Goal: Transaction & Acquisition: Purchase product/service

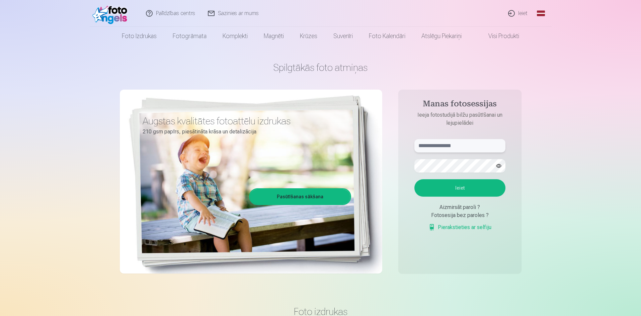
click at [455, 146] on input "text" at bounding box center [460, 145] width 91 height 13
type input "**********"
click at [415, 179] on button "Ieiet" at bounding box center [460, 187] width 91 height 17
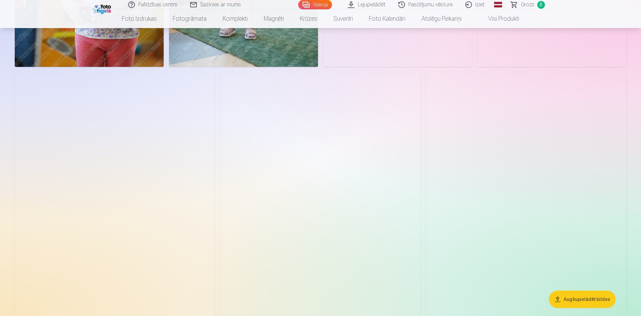
scroll to position [804, 0]
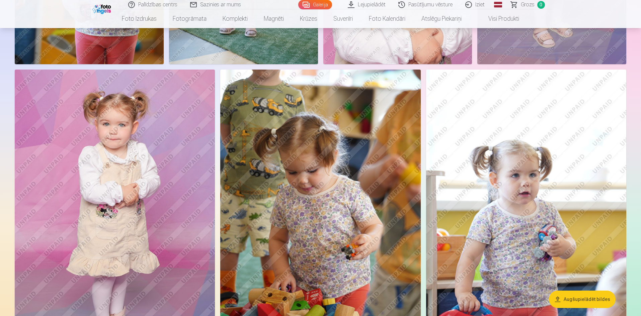
click at [173, 147] on img at bounding box center [115, 220] width 200 height 301
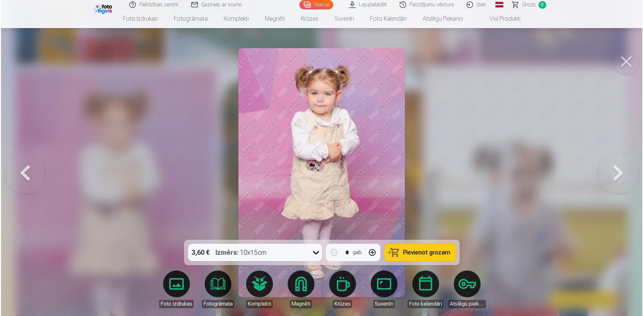
scroll to position [805, 0]
click at [632, 58] on button at bounding box center [626, 61] width 27 height 27
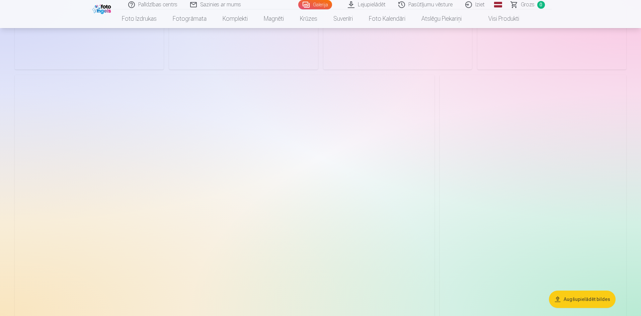
scroll to position [2277, 0]
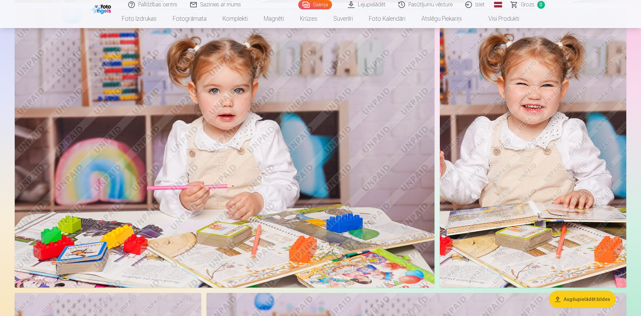
click at [534, 198] on img at bounding box center [533, 148] width 187 height 280
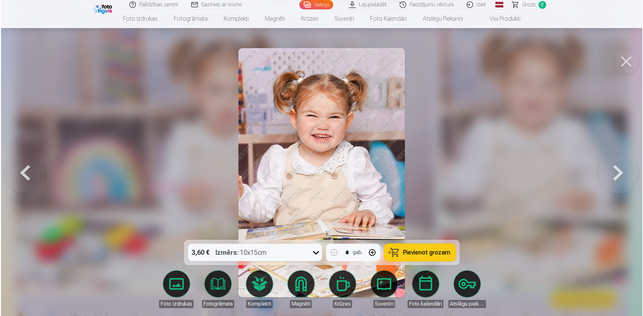
scroll to position [2517, 0]
click at [630, 67] on button at bounding box center [626, 61] width 27 height 27
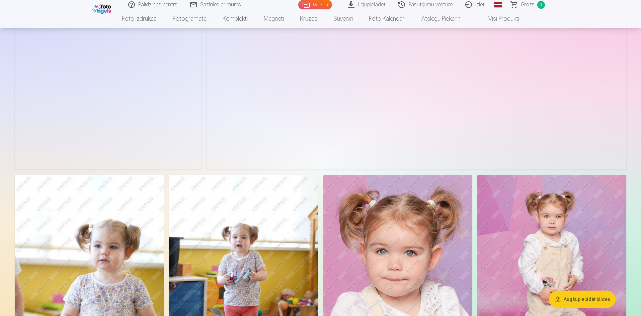
scroll to position [335, 0]
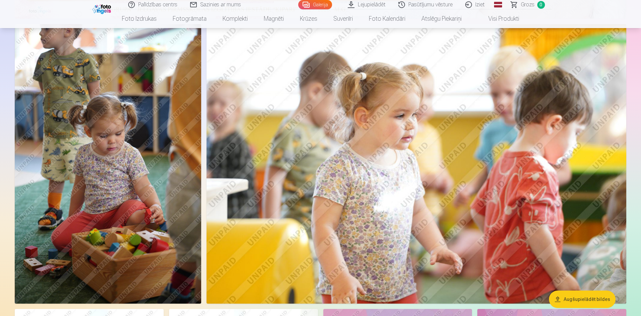
click at [371, 4] on link "Lejupielādēt" at bounding box center [367, 4] width 51 height 9
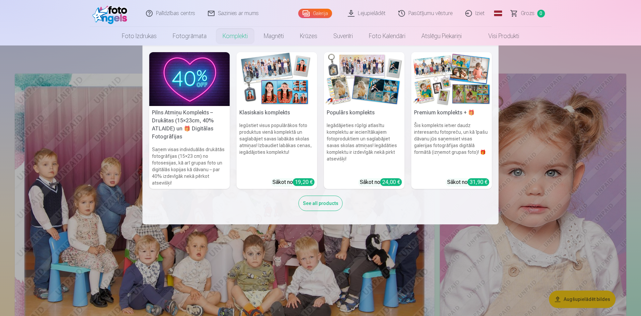
click at [207, 80] on img at bounding box center [189, 79] width 81 height 54
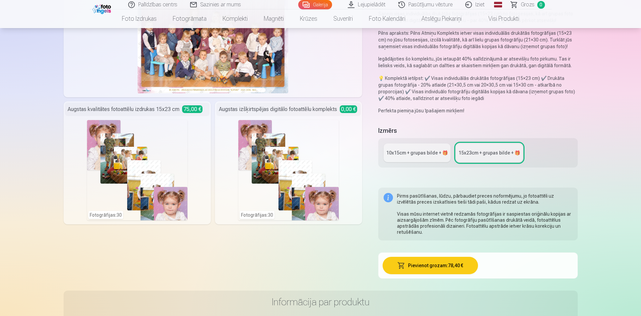
scroll to position [100, 0]
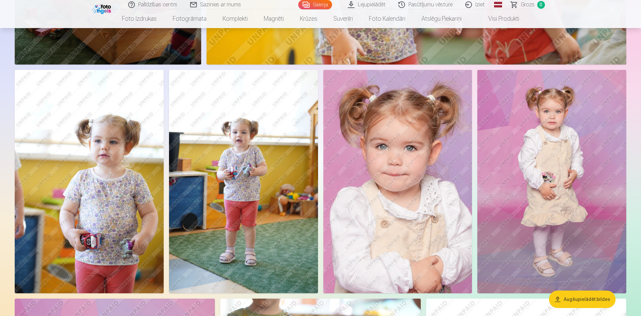
scroll to position [569, 0]
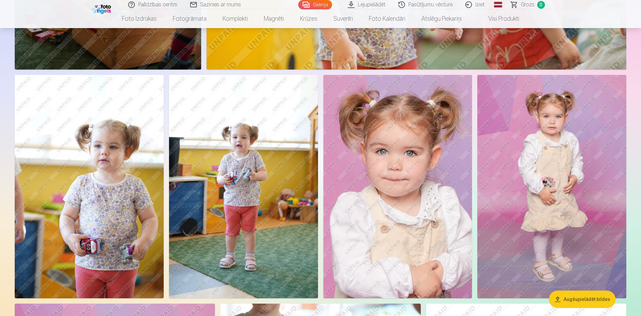
click at [556, 171] on img at bounding box center [552, 186] width 149 height 223
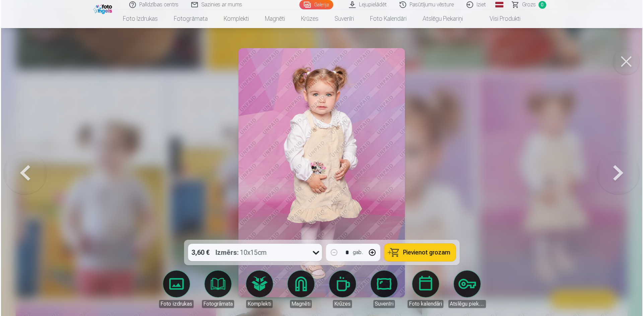
scroll to position [570, 0]
click at [635, 56] on button at bounding box center [626, 61] width 27 height 27
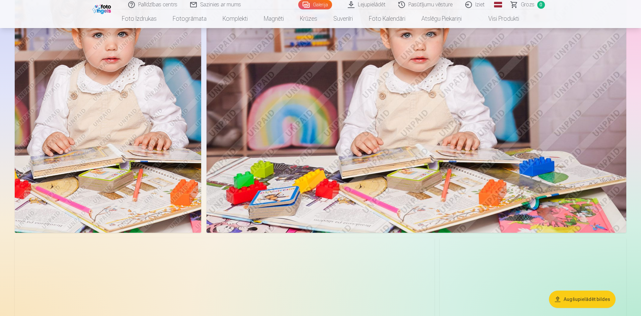
scroll to position [2846, 0]
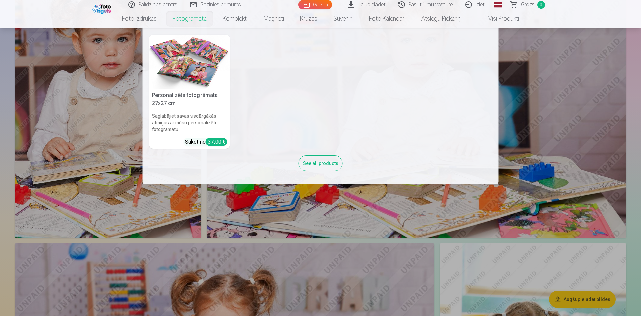
click at [191, 22] on link "Fotogrāmata" at bounding box center [190, 18] width 50 height 19
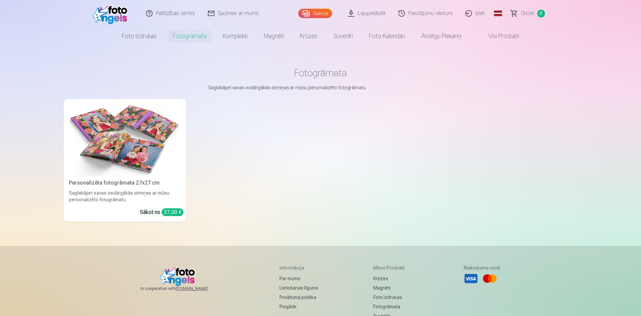
click at [166, 121] on img at bounding box center [125, 139] width 112 height 75
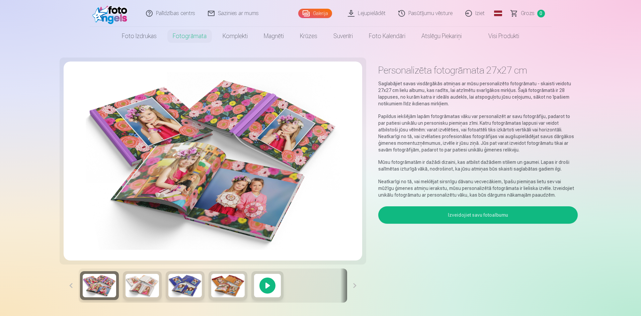
click at [426, 215] on button "Izveidojiet savu fotoalbumu" at bounding box center [477, 215] width 199 height 17
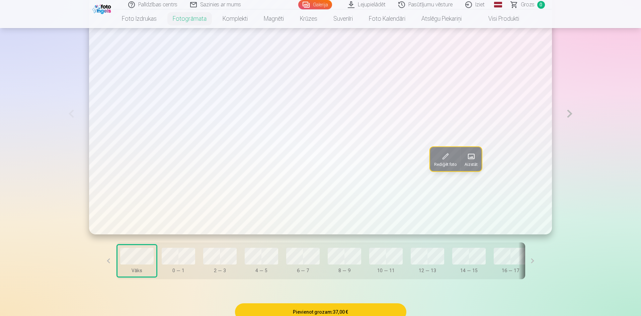
scroll to position [335, 0]
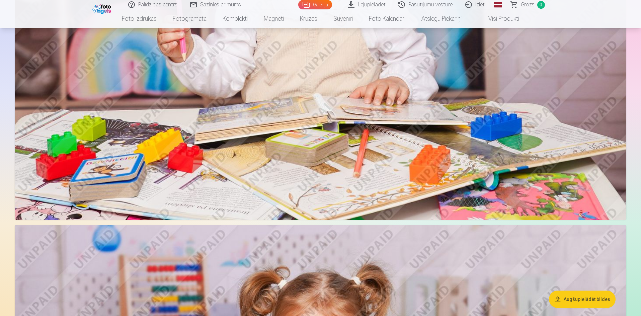
scroll to position [1386, 0]
